Goal: Information Seeking & Learning: Check status

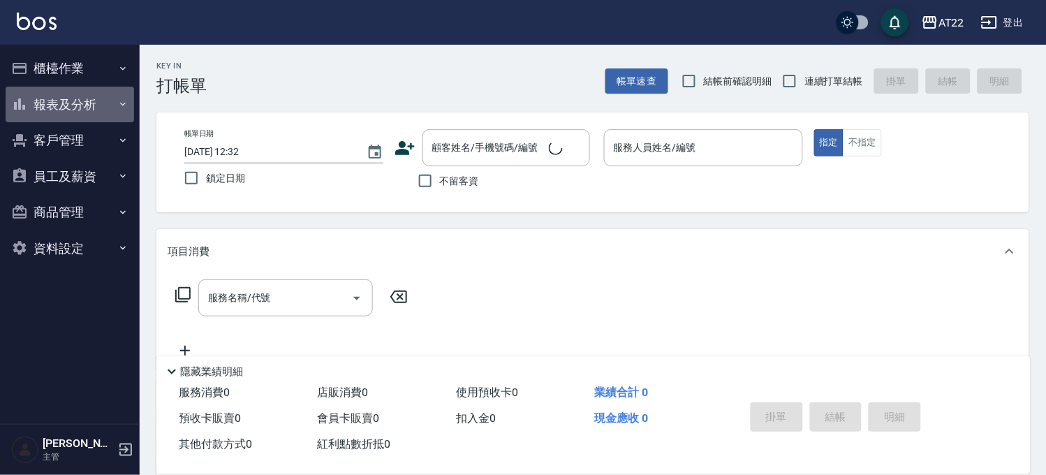
click at [91, 103] on button "報表及分析" at bounding box center [70, 105] width 129 height 36
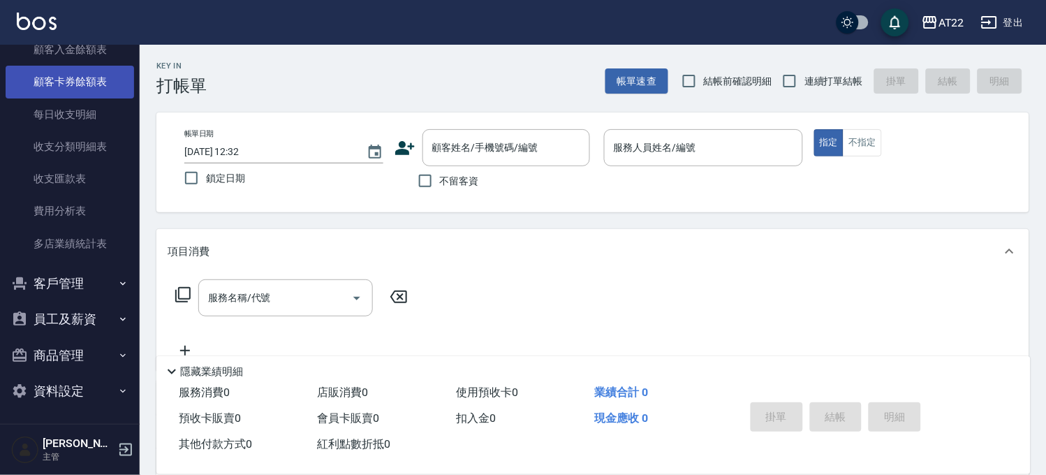
scroll to position [613, 0]
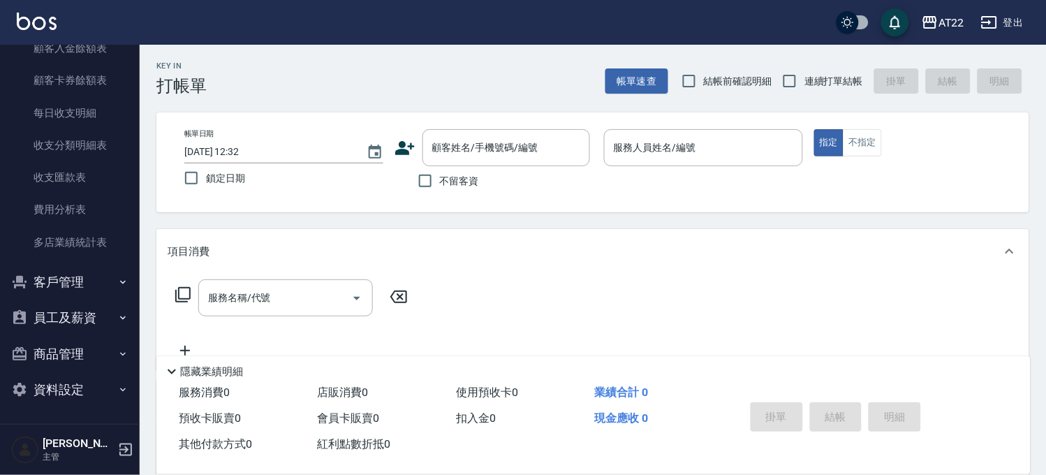
click at [89, 282] on button "客戶管理" at bounding box center [70, 282] width 129 height 36
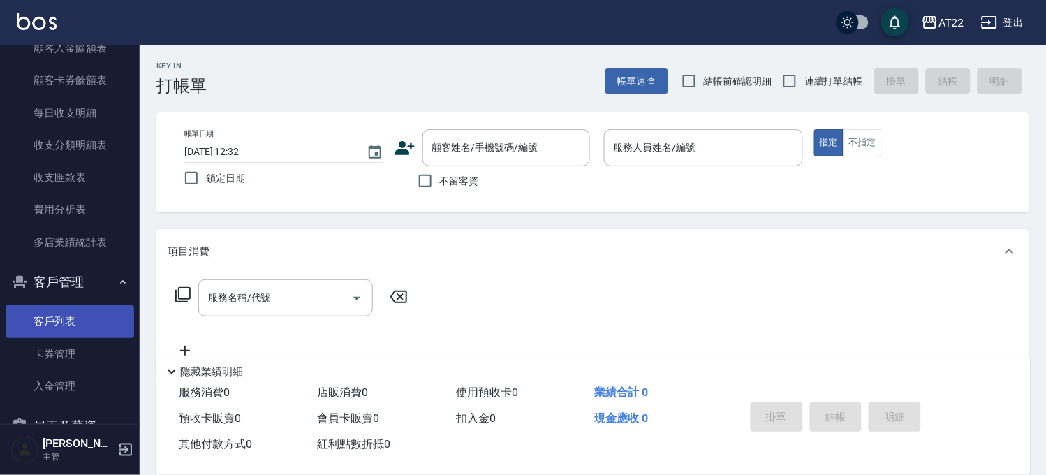
click at [88, 320] on link "客戶列表" at bounding box center [70, 321] width 129 height 32
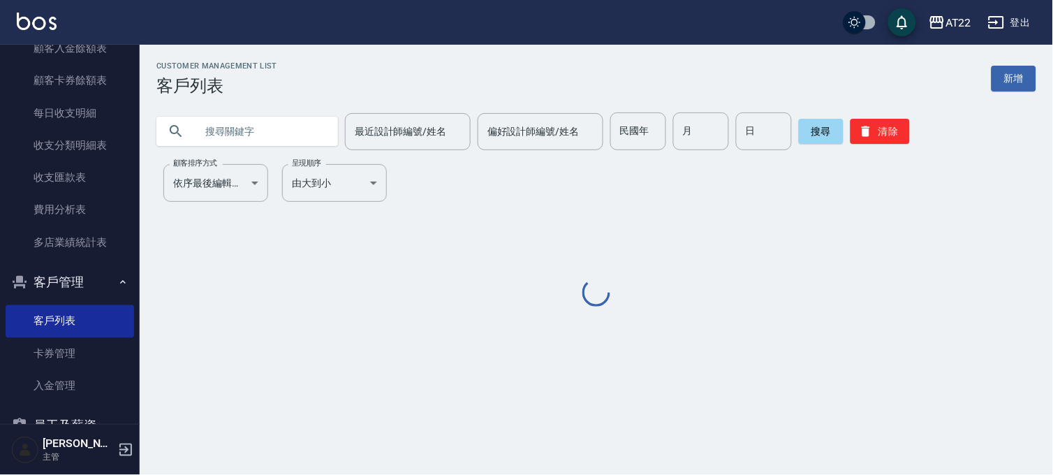
click at [285, 133] on input "text" at bounding box center [261, 131] width 131 height 38
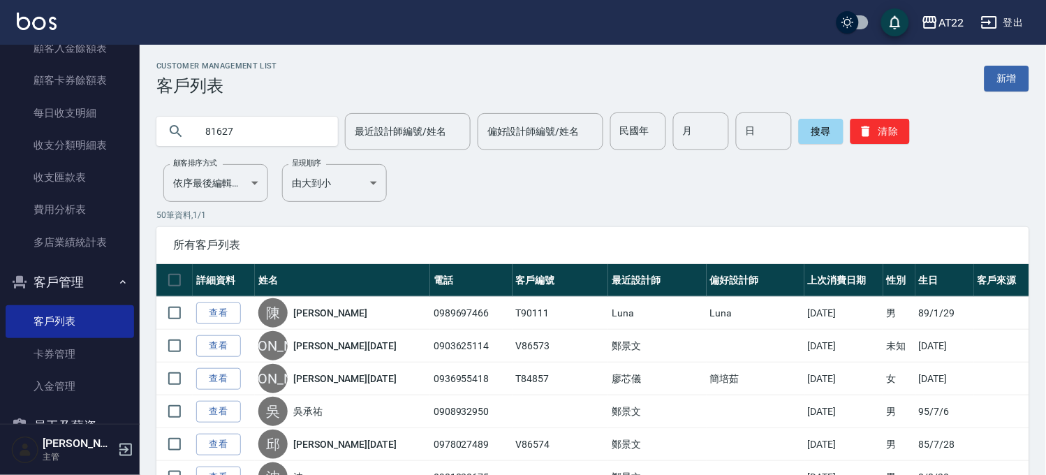
type input "81627"
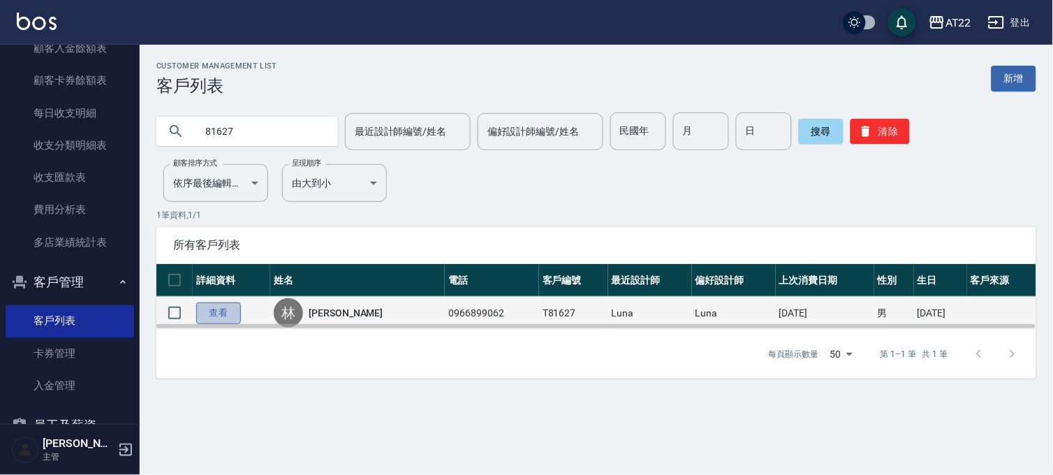
click at [217, 311] on link "查看" at bounding box center [218, 313] width 45 height 22
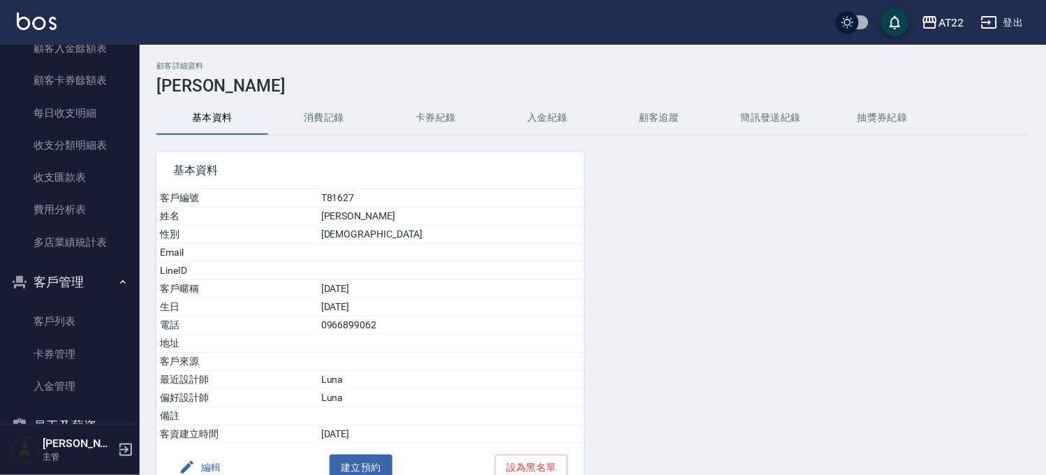
click at [308, 114] on button "消費記錄" at bounding box center [324, 118] width 112 height 34
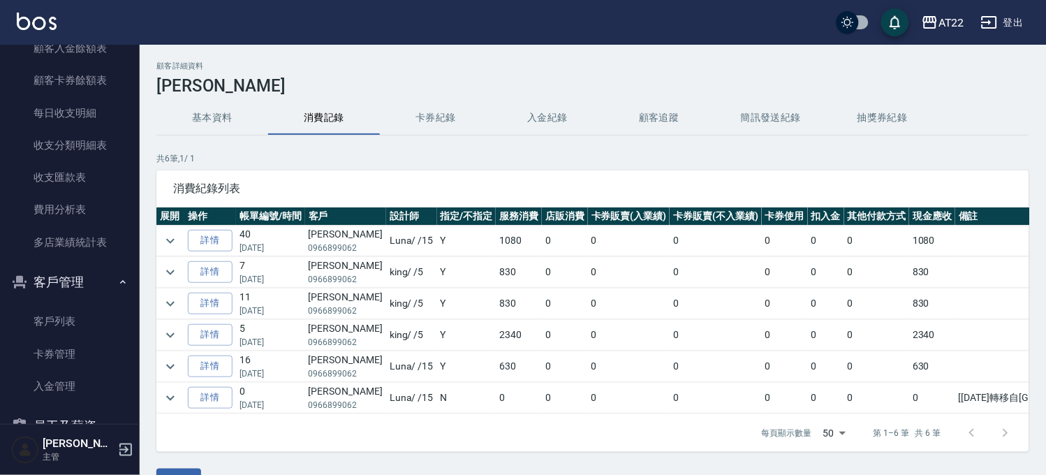
scroll to position [49, 0]
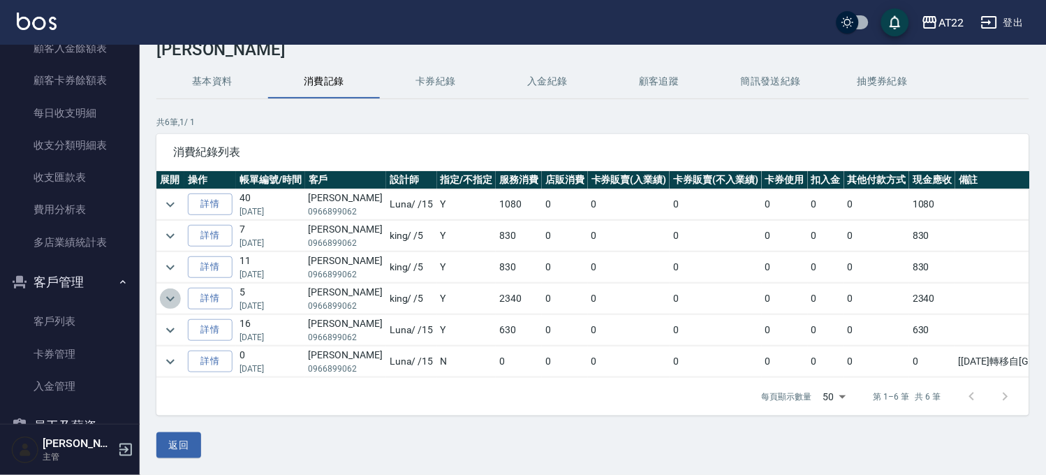
click at [166, 291] on icon "expand row" at bounding box center [170, 299] width 17 height 17
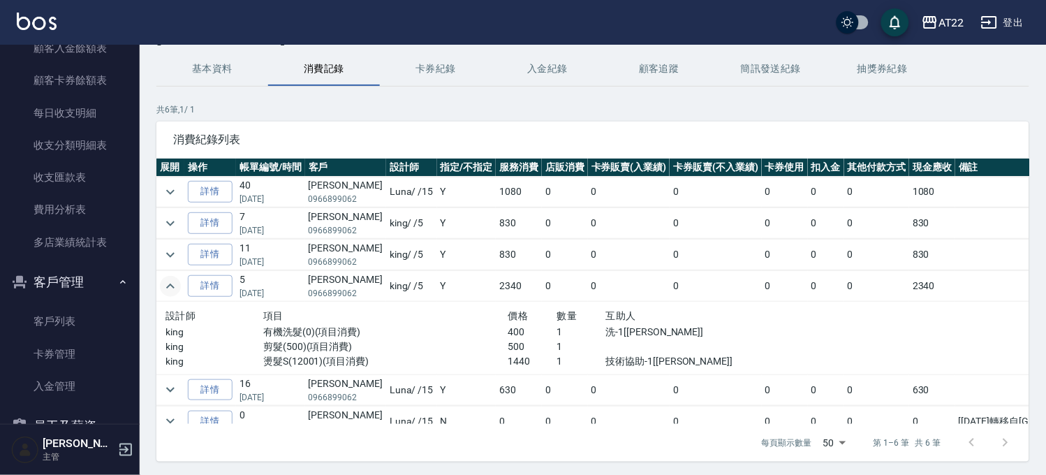
click at [170, 288] on icon "expand row" at bounding box center [170, 286] width 17 height 17
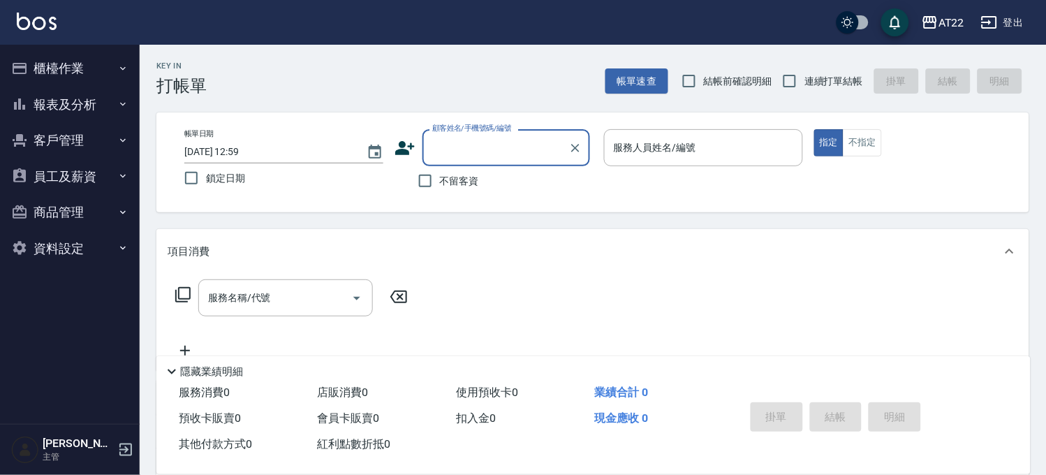
click at [79, 142] on button "客戶管理" at bounding box center [70, 140] width 129 height 36
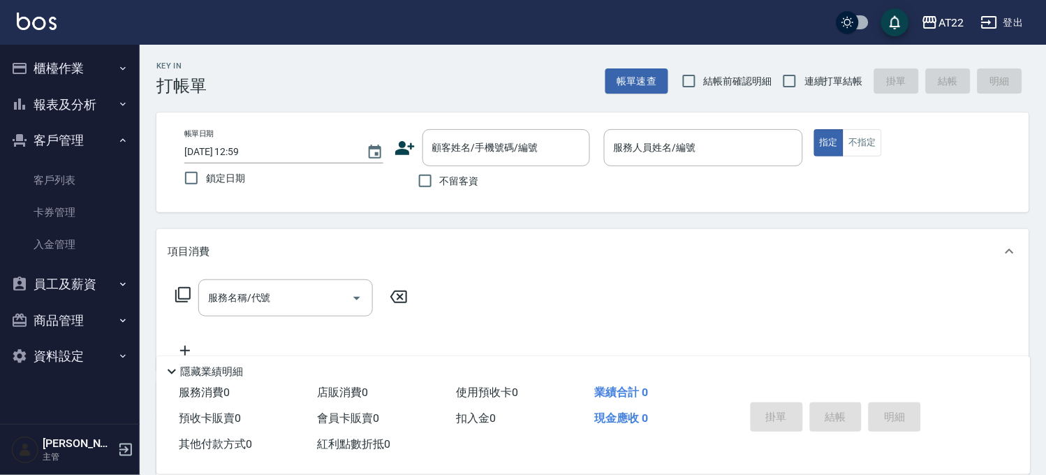
click at [117, 140] on icon "button" at bounding box center [122, 140] width 11 height 11
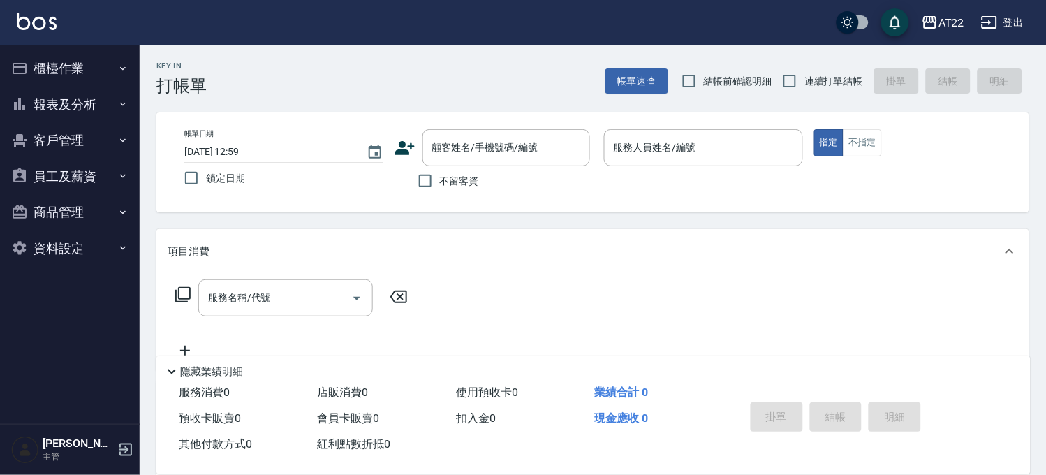
click at [64, 140] on button "客戶管理" at bounding box center [70, 140] width 129 height 36
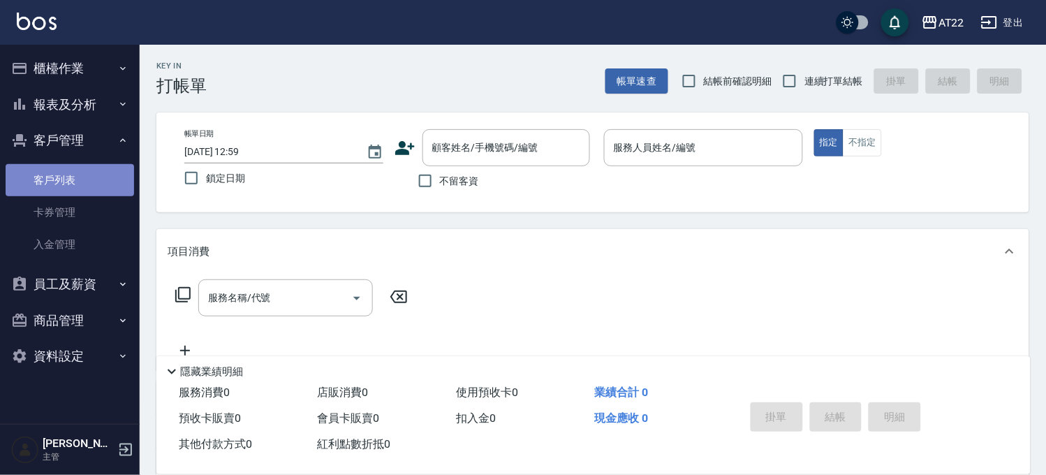
click at [22, 186] on link "客戶列表" at bounding box center [70, 180] width 129 height 32
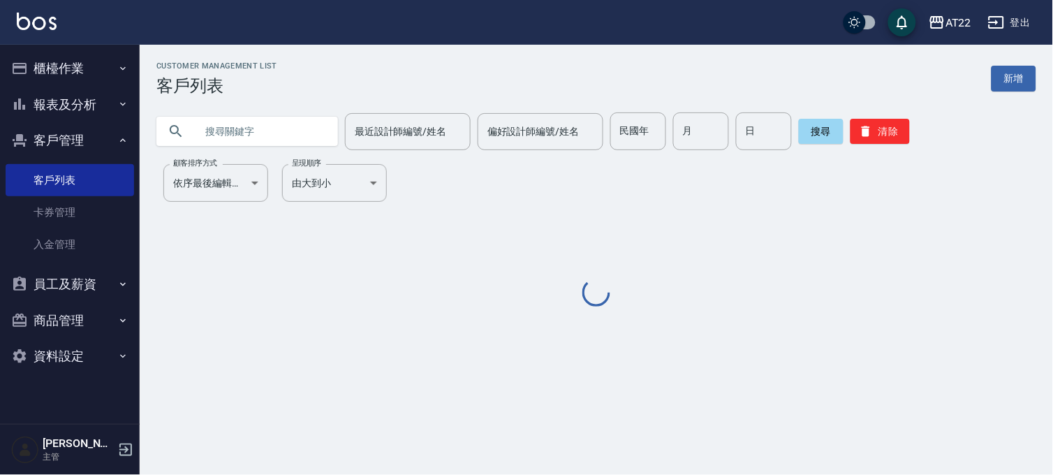
click at [263, 117] on input "text" at bounding box center [261, 131] width 131 height 38
click at [266, 138] on input "text" at bounding box center [261, 131] width 131 height 38
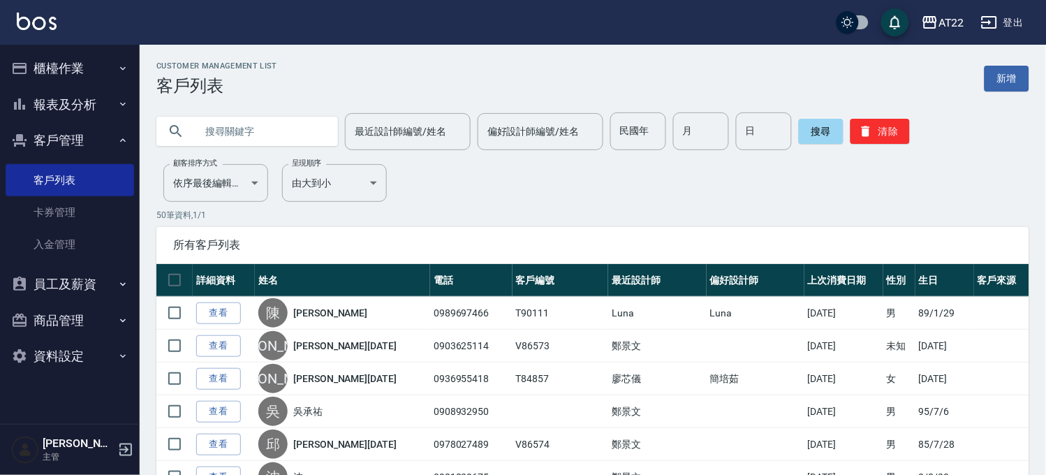
type input "ㄋ"
type input "s"
type input "91188"
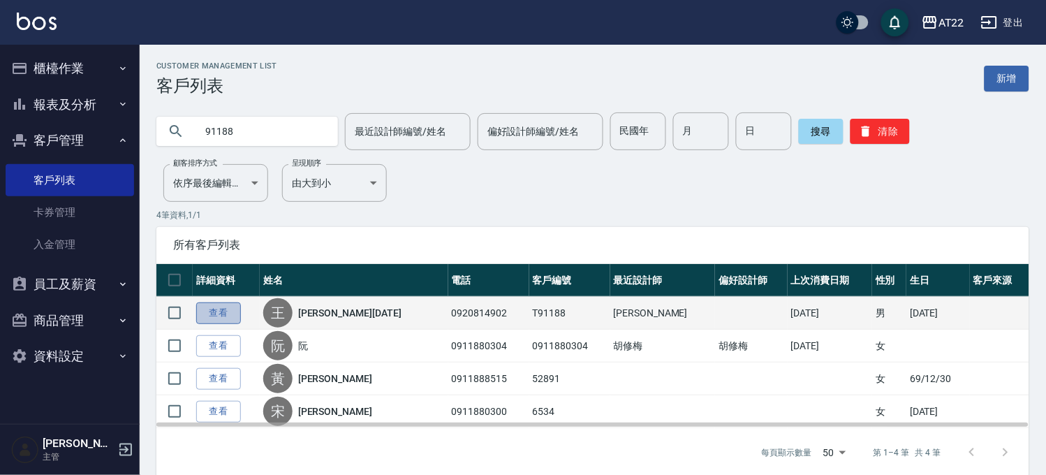
click at [210, 309] on link "查看" at bounding box center [218, 313] width 45 height 22
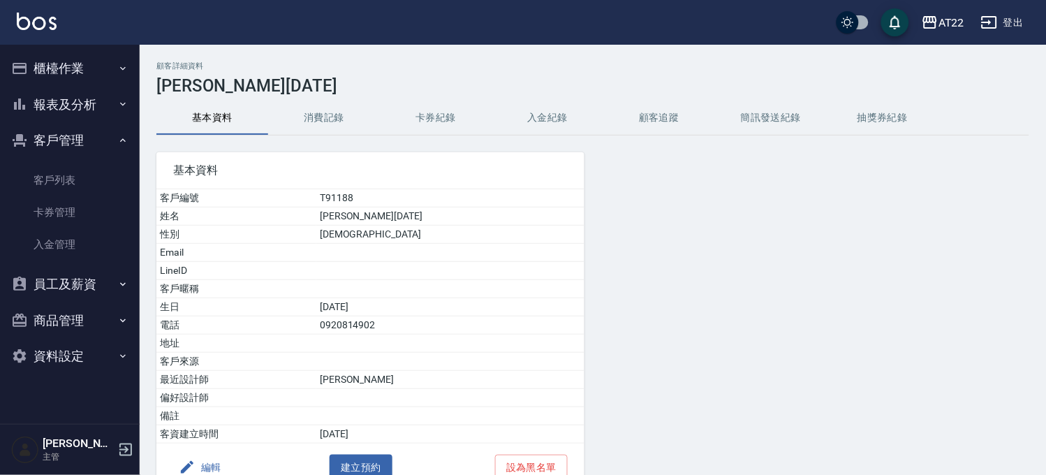
click at [312, 108] on button "消費記錄" at bounding box center [324, 118] width 112 height 34
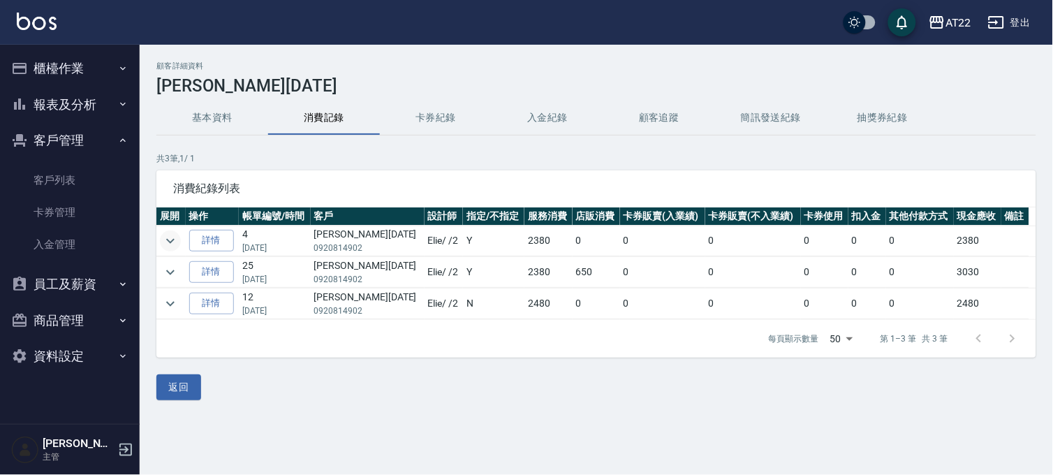
click at [175, 240] on icon "expand row" at bounding box center [170, 241] width 17 height 17
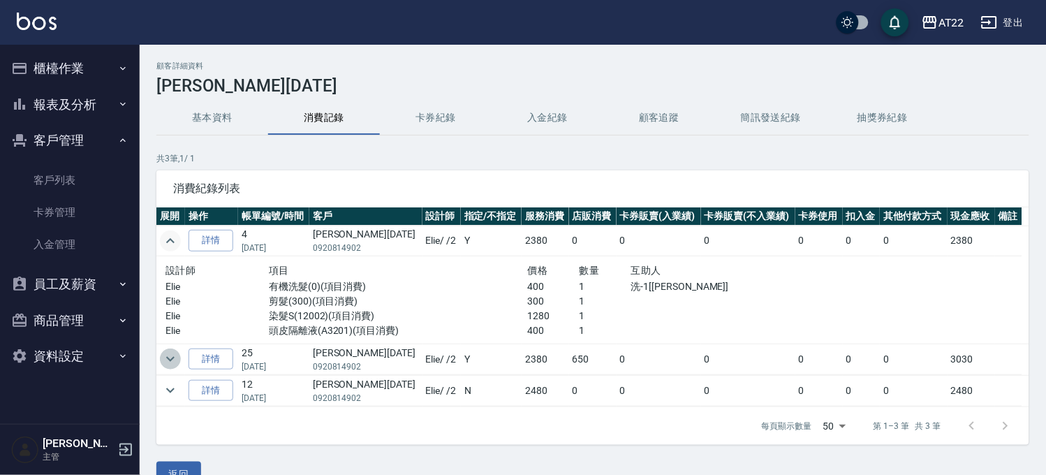
click at [166, 350] on button "expand row" at bounding box center [170, 359] width 21 height 21
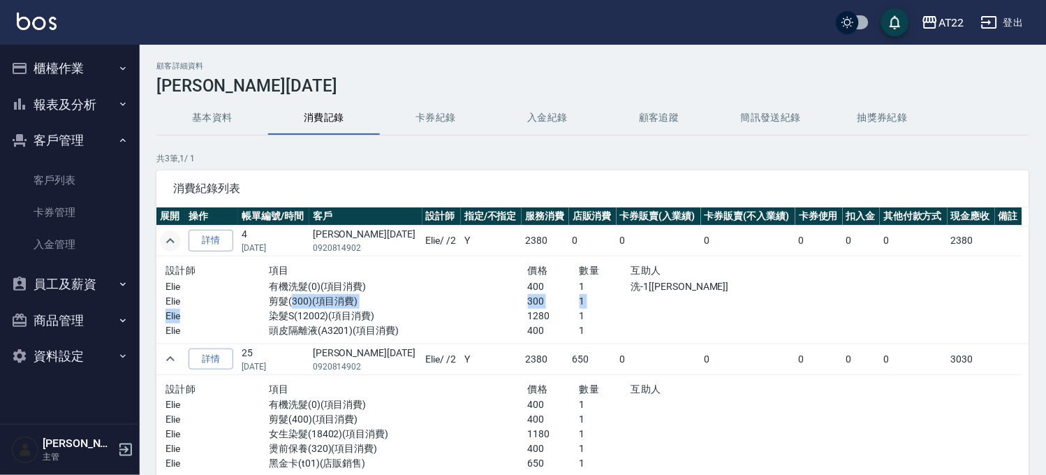
drag, startPoint x: 242, startPoint y: 309, endPoint x: 291, endPoint y: 307, distance: 48.9
click at [291, 307] on div "設計師 項目 價格 數量 互助人 Elie 有機洗髮(0)(項目消費) 400 1 洗-1[Joe] Elie 剪髮(300)(項目消費) 300 1 Eli…" at bounding box center [476, 300] width 621 height 76
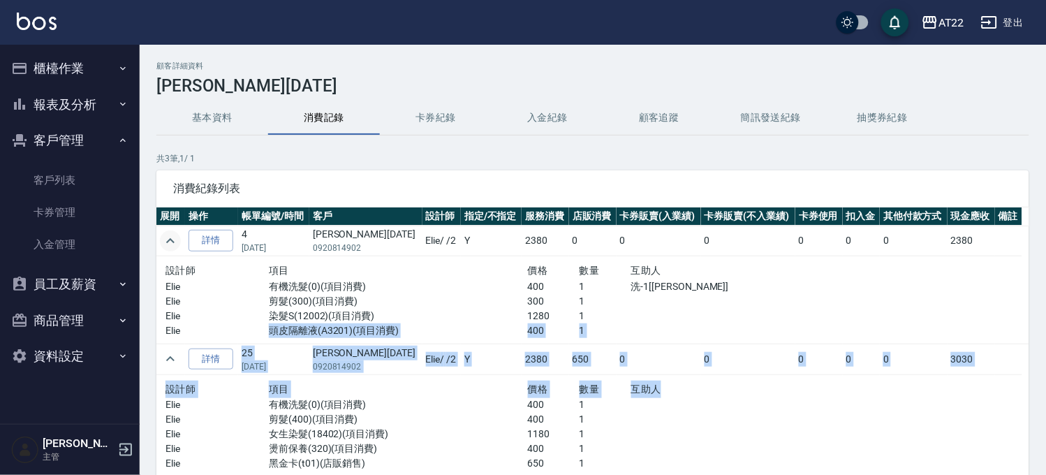
drag, startPoint x: 263, startPoint y: 326, endPoint x: 688, endPoint y: 386, distance: 428.8
click at [688, 386] on tbody "詳情 4 08/05/2025 王至正27.5.24 0920814902 Elie / /2 Y 2380 0 0 0 0 0 0 2380 設計師 項目 …" at bounding box center [592, 367] width 873 height 283
click at [685, 385] on div "互助人" at bounding box center [708, 389] width 155 height 17
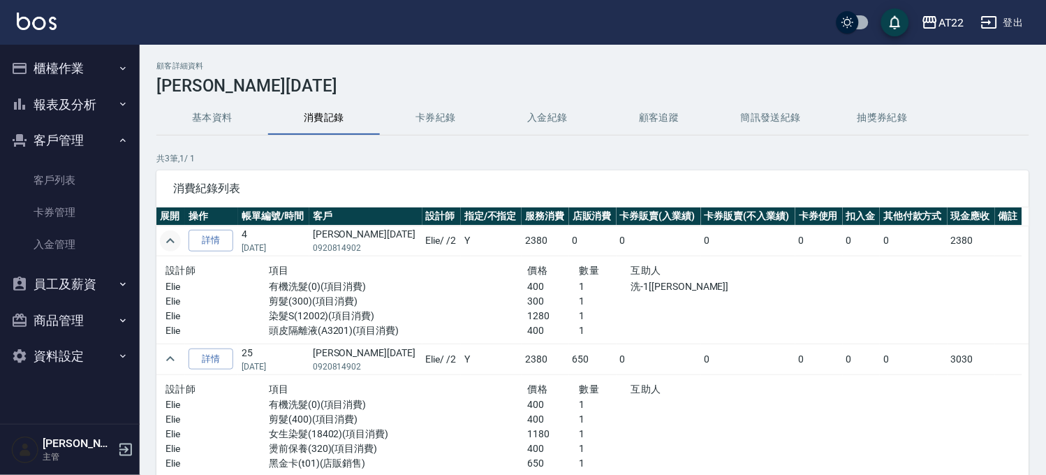
drag, startPoint x: 168, startPoint y: 350, endPoint x: 171, endPoint y: 316, distance: 34.4
click at [168, 350] on button "expand row" at bounding box center [170, 359] width 21 height 21
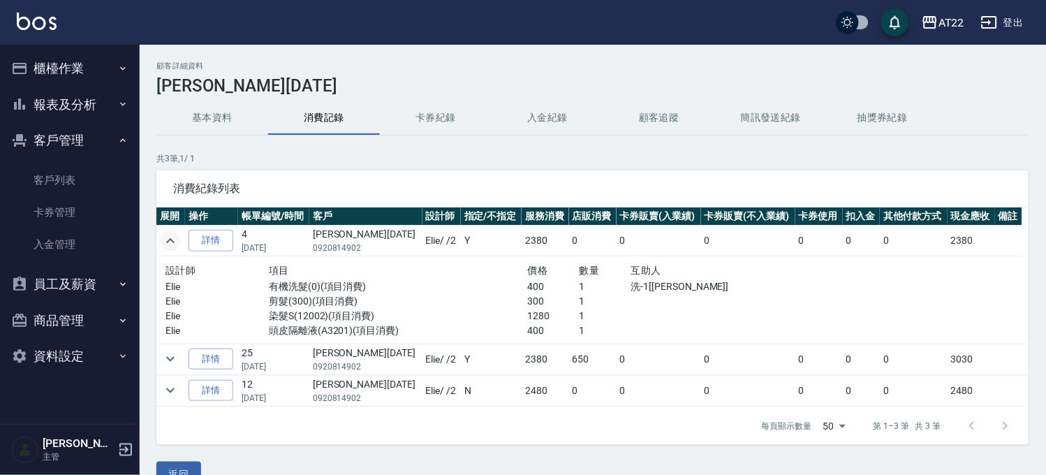
click at [170, 251] on td at bounding box center [170, 241] width 29 height 31
click at [170, 247] on icon "expand row" at bounding box center [170, 241] width 17 height 17
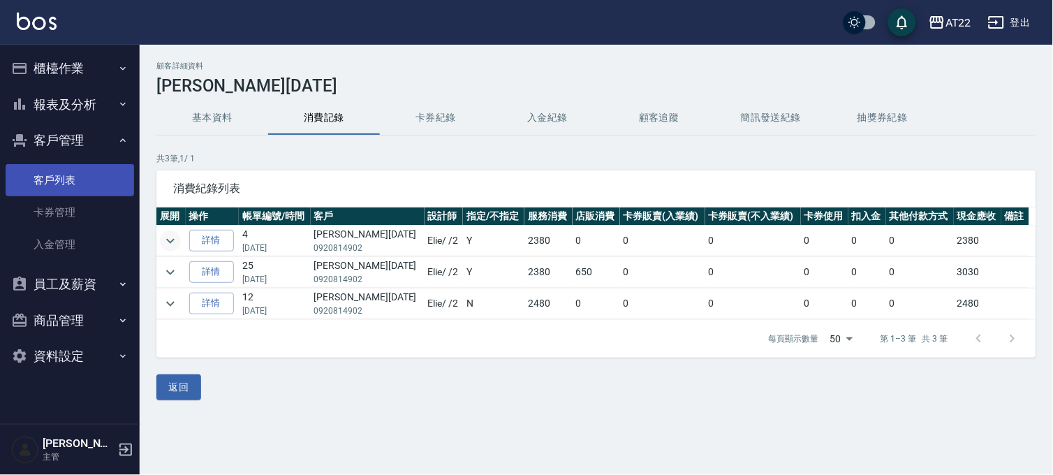
click at [59, 184] on link "客戶列表" at bounding box center [70, 180] width 129 height 32
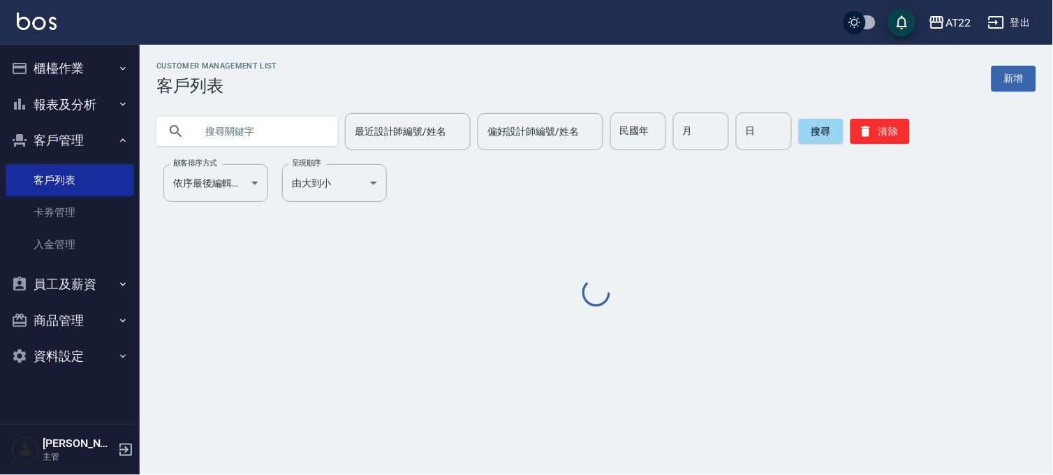
click at [262, 124] on input "text" at bounding box center [261, 131] width 131 height 38
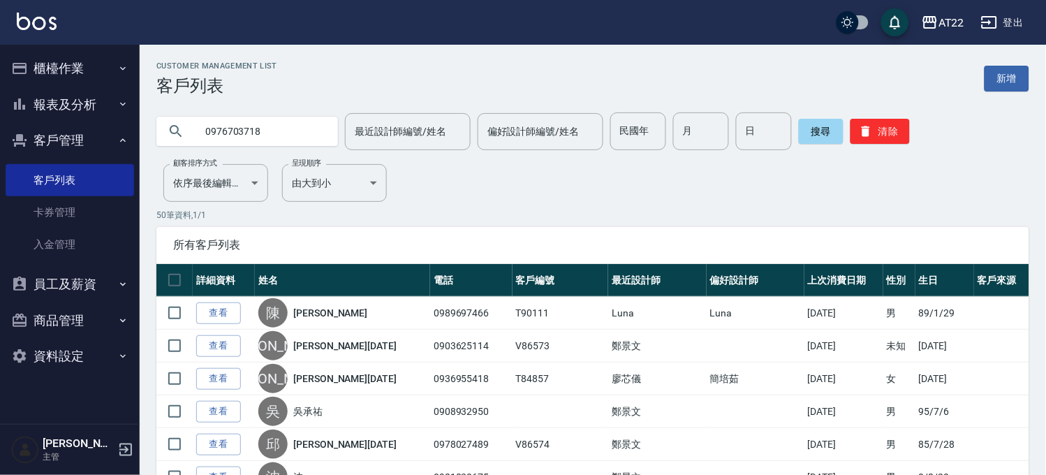
type input "0976703718"
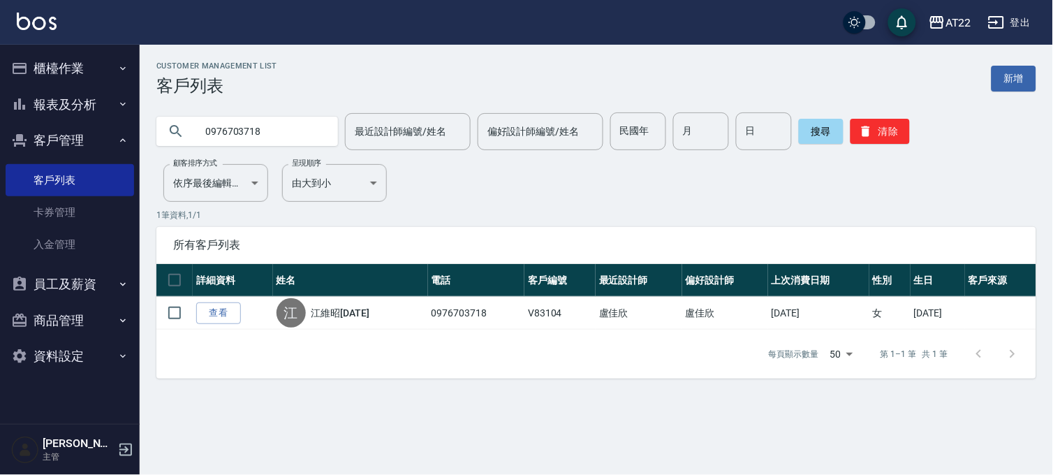
click at [51, 101] on button "報表及分析" at bounding box center [70, 105] width 129 height 36
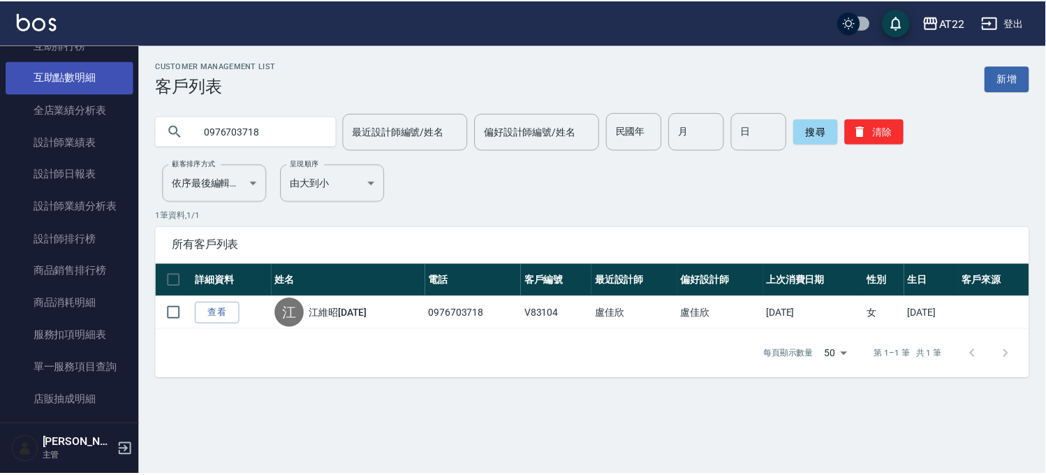
scroll to position [233, 0]
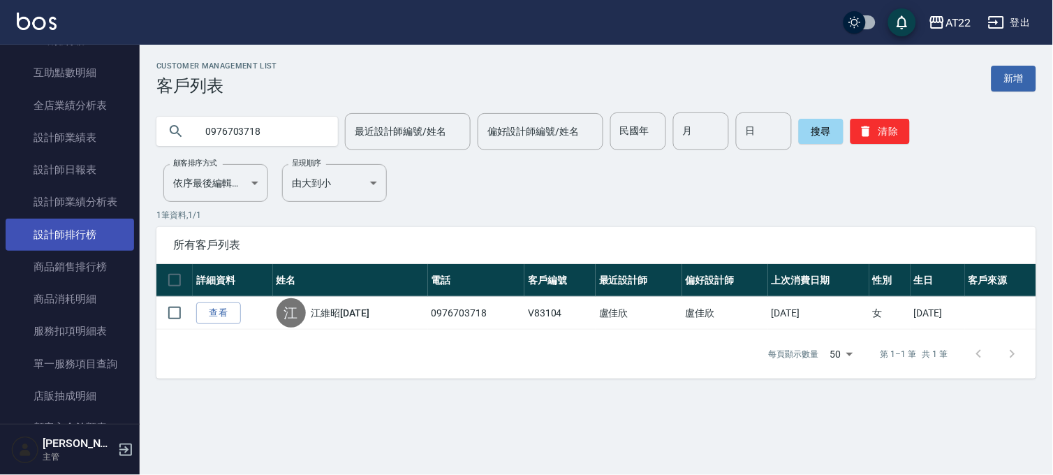
click at [78, 237] on link "設計師排行榜" at bounding box center [70, 235] width 129 height 32
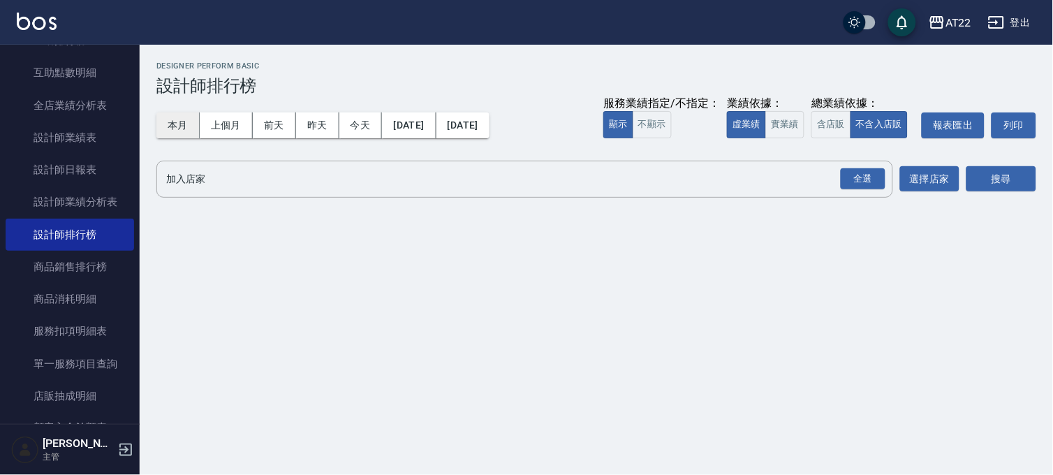
click at [169, 116] on button "本月" at bounding box center [177, 125] width 43 height 26
click at [850, 177] on div "全選" at bounding box center [863, 179] width 45 height 22
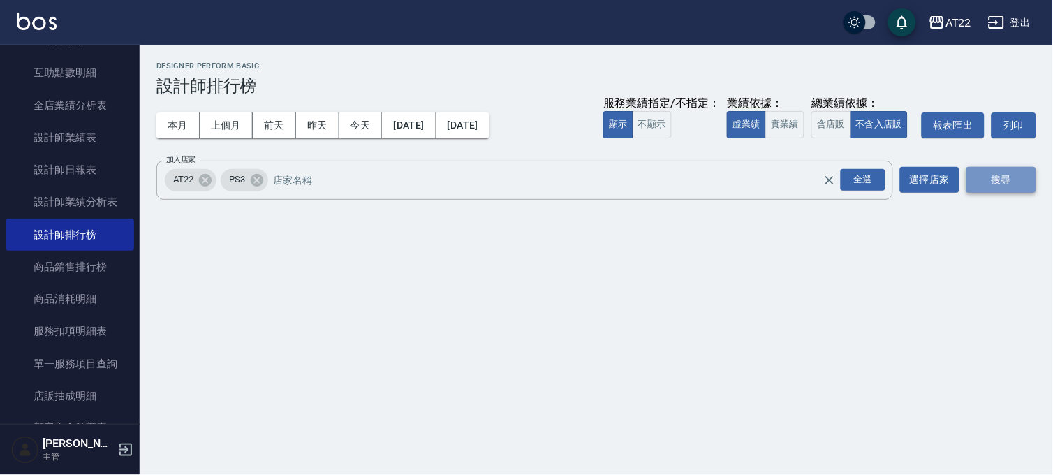
click at [1001, 186] on button "搜尋" at bounding box center [1002, 180] width 70 height 26
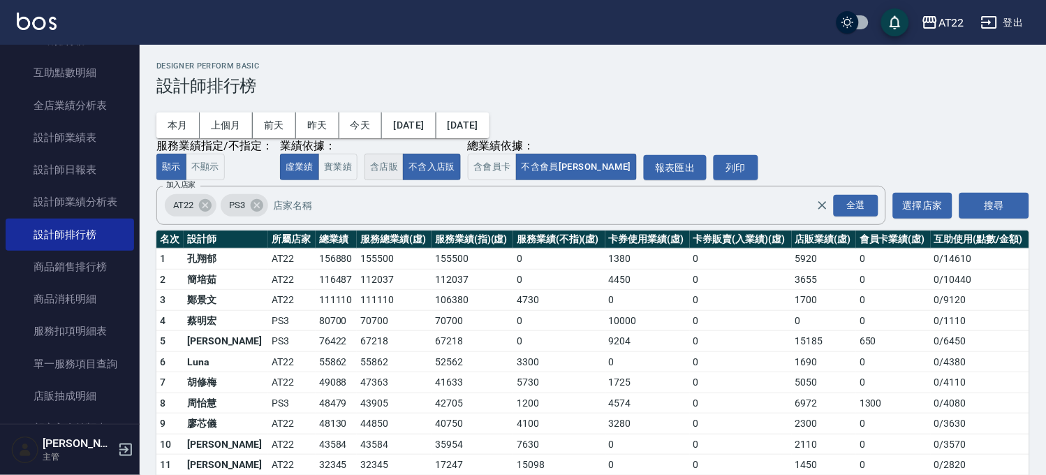
click at [384, 180] on button "含店販" at bounding box center [384, 167] width 39 height 27
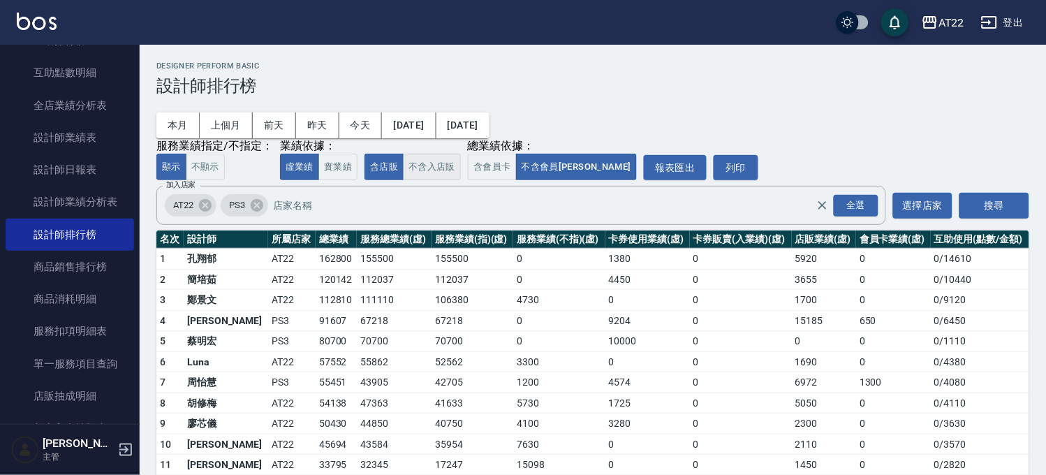
click at [418, 168] on button "不含入店販" at bounding box center [432, 167] width 58 height 27
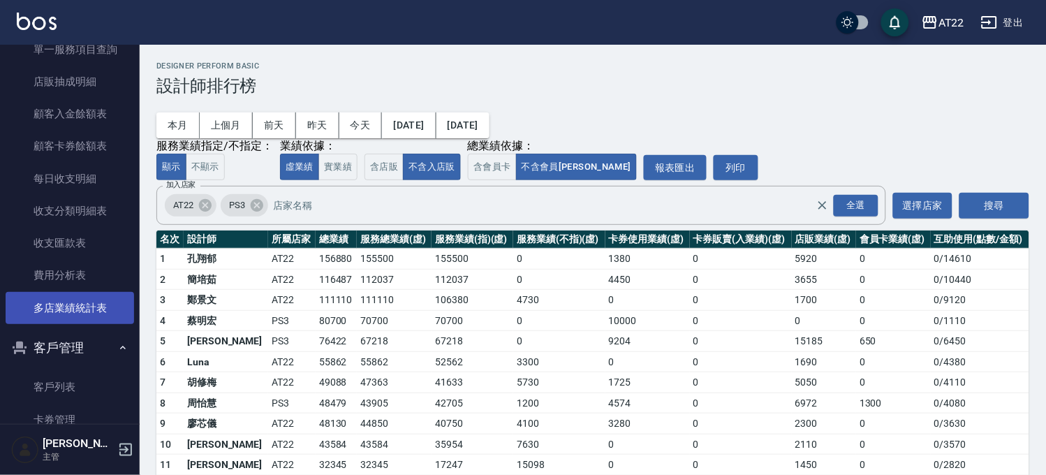
scroll to position [620, 0]
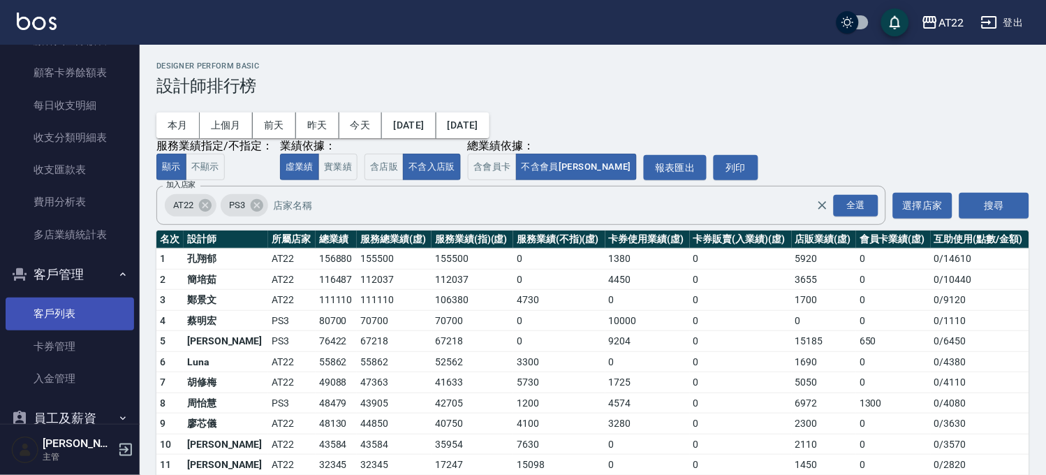
click at [78, 304] on link "客戶列表" at bounding box center [70, 314] width 129 height 32
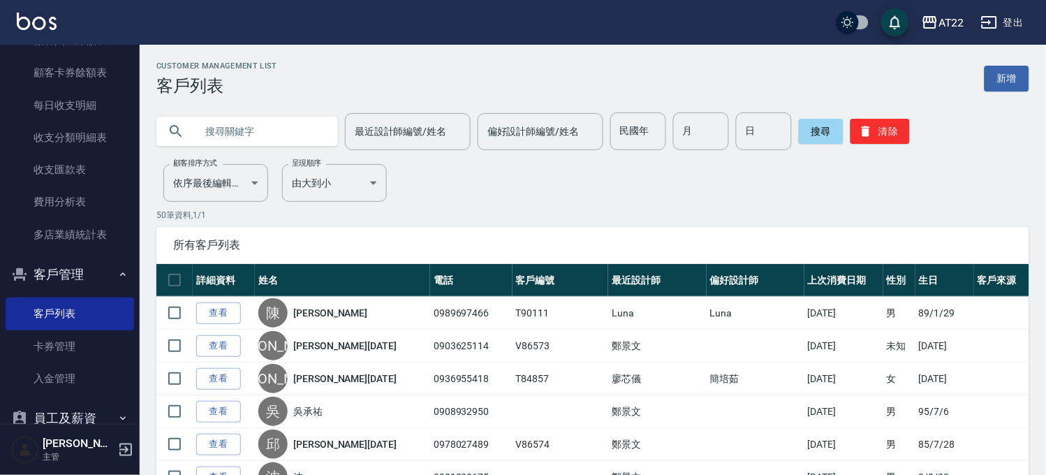
click at [255, 124] on input "text" at bounding box center [261, 131] width 131 height 38
type input "0908588230"
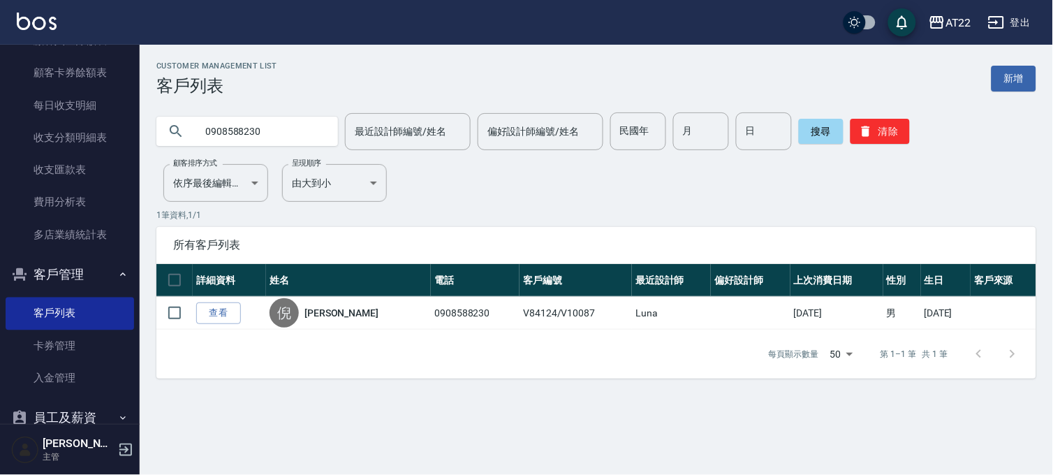
drag, startPoint x: 282, startPoint y: 124, endPoint x: 183, endPoint y: 131, distance: 99.4
click at [183, 131] on div "0908588230" at bounding box center [247, 131] width 182 height 29
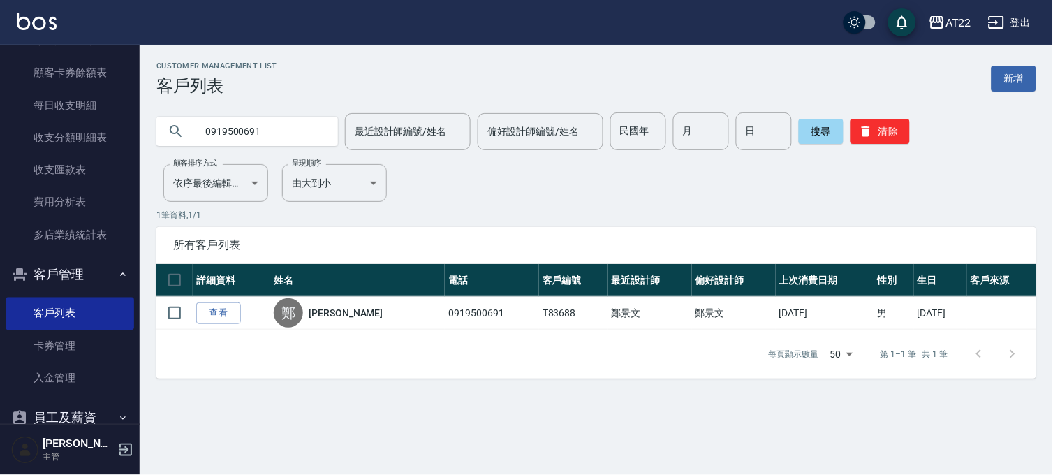
click at [263, 138] on input "0919500691" at bounding box center [261, 131] width 131 height 38
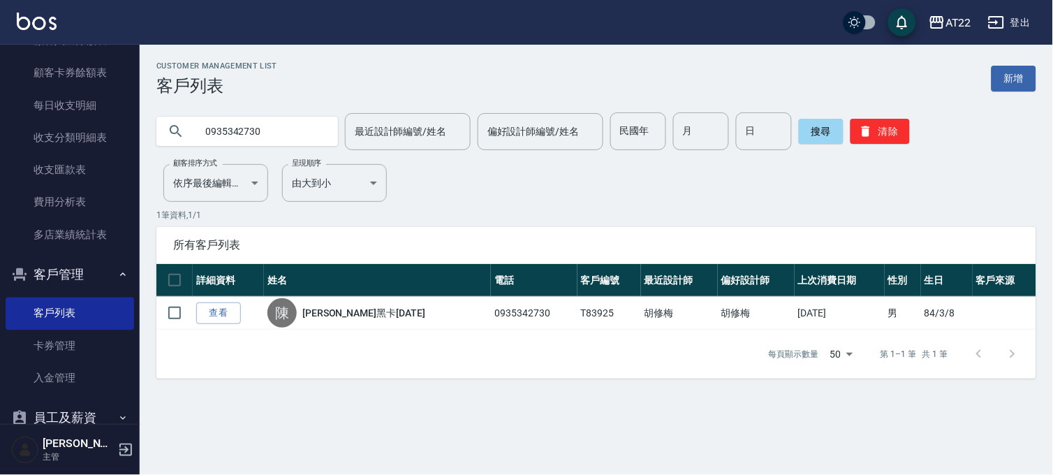
click at [203, 126] on input "0935342730" at bounding box center [261, 131] width 131 height 38
type input "0913753385"
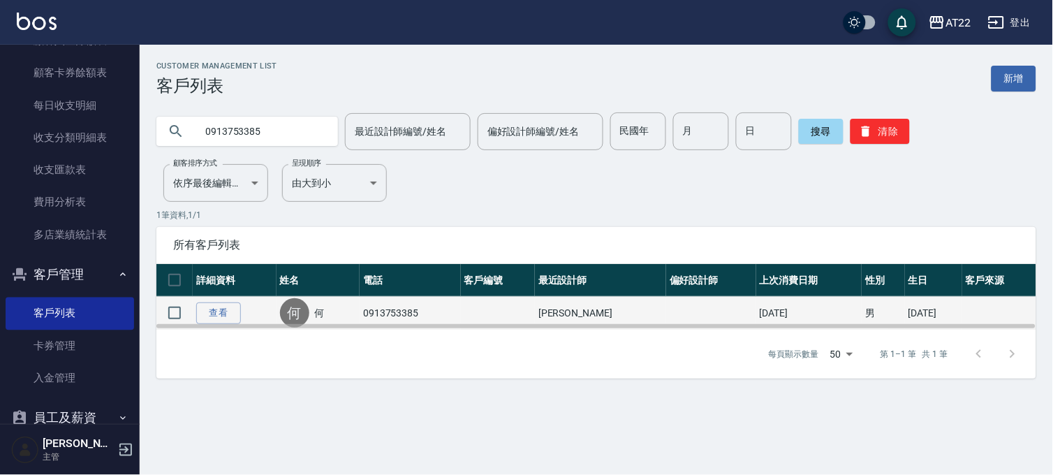
click at [316, 315] on div "何 何" at bounding box center [318, 312] width 77 height 29
click at [317, 313] on div "何 何" at bounding box center [318, 312] width 77 height 29
click at [318, 313] on link "何" at bounding box center [320, 313] width 10 height 14
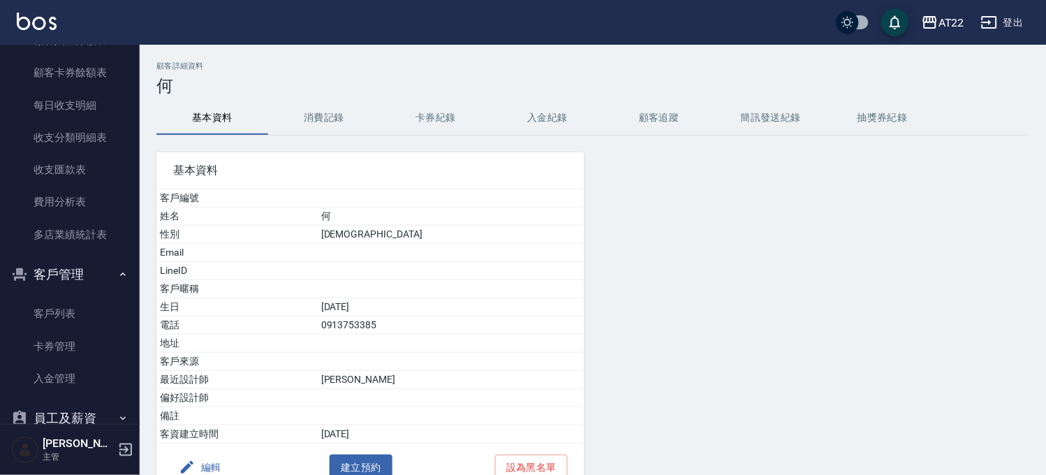
click at [334, 117] on button "消費記錄" at bounding box center [324, 118] width 112 height 34
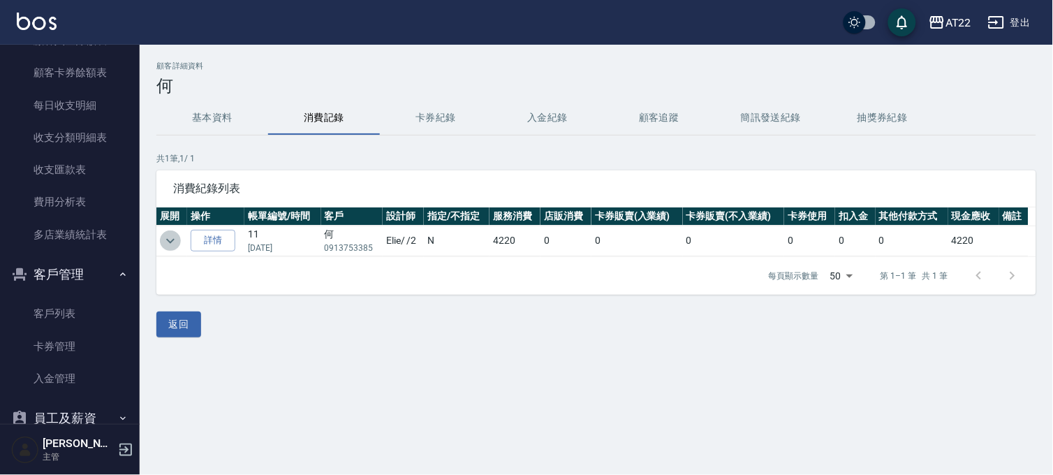
click at [173, 233] on icon "expand row" at bounding box center [170, 241] width 17 height 17
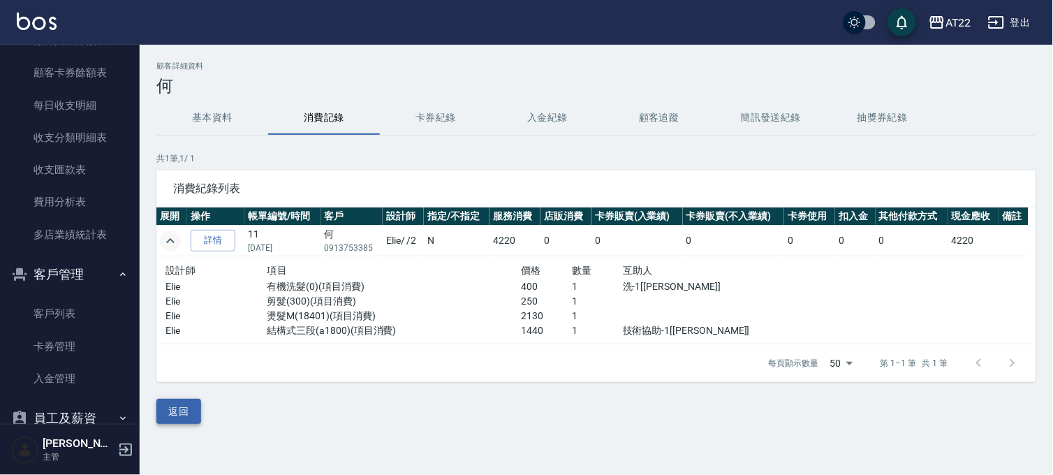
click at [182, 416] on button "返回" at bounding box center [178, 412] width 45 height 26
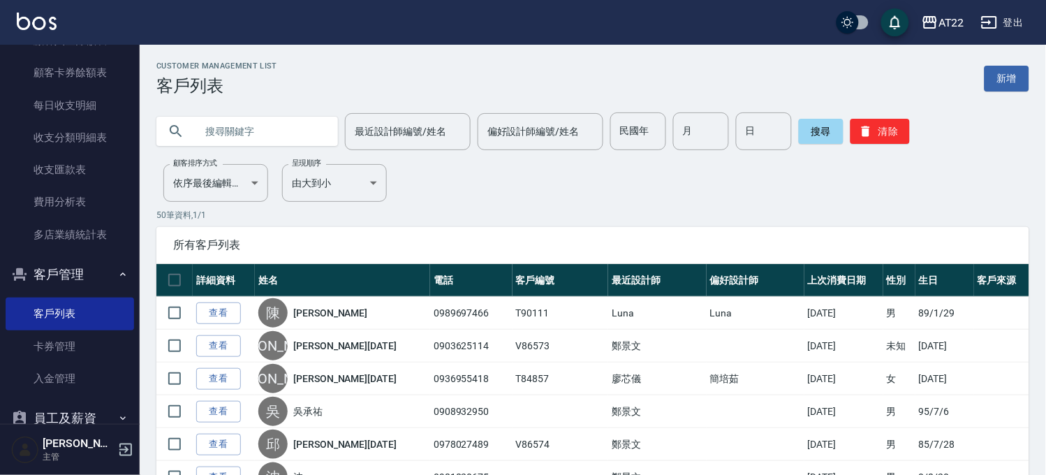
click at [224, 122] on input "text" at bounding box center [261, 131] width 131 height 38
type input "91188"
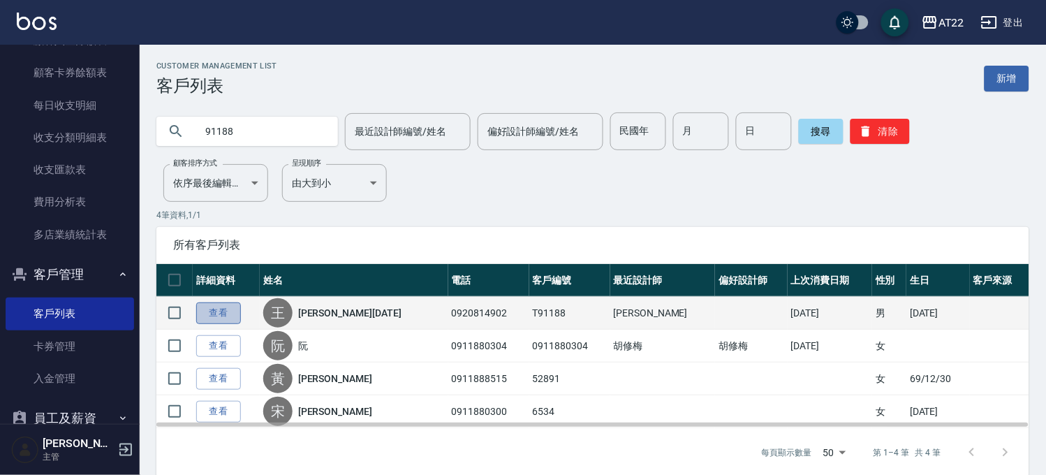
click at [210, 316] on link "查看" at bounding box center [218, 313] width 45 height 22
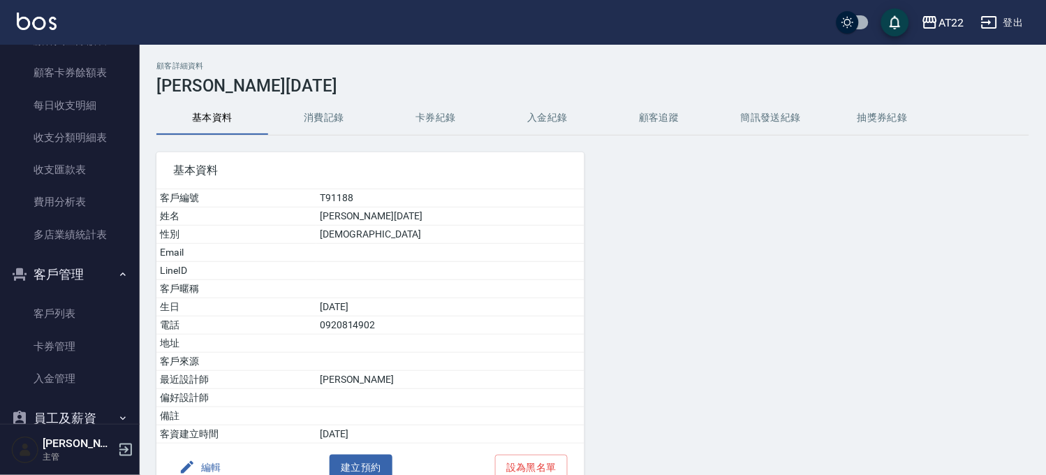
click at [327, 117] on button "消費記錄" at bounding box center [324, 118] width 112 height 34
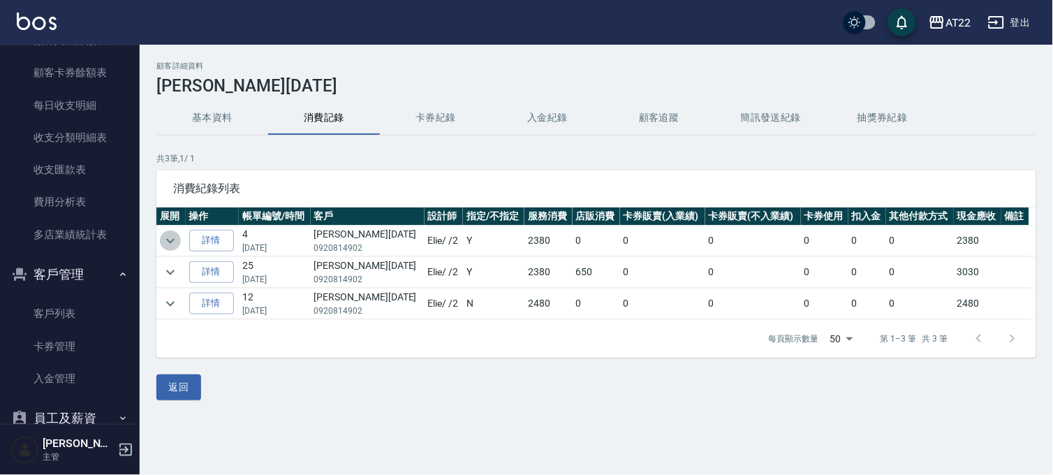
click at [173, 237] on icon "expand row" at bounding box center [170, 241] width 17 height 17
